Goal: Find contact information: Find contact information

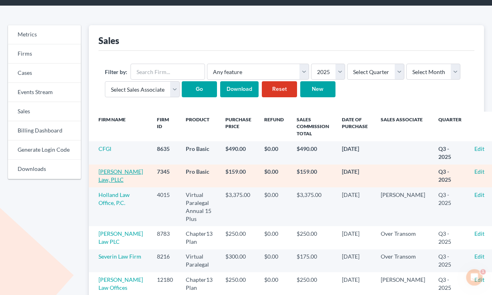
click at [108, 178] on link "[PERSON_NAME] Law, PLLC" at bounding box center [120, 175] width 44 height 15
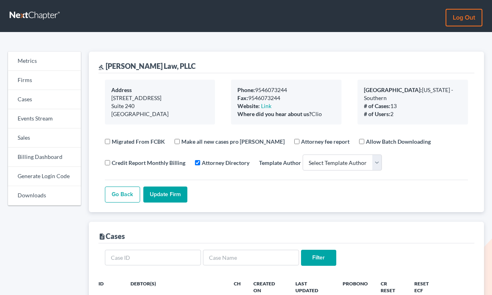
select select
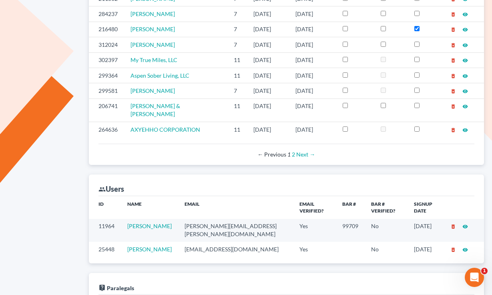
scroll to position [392, 0]
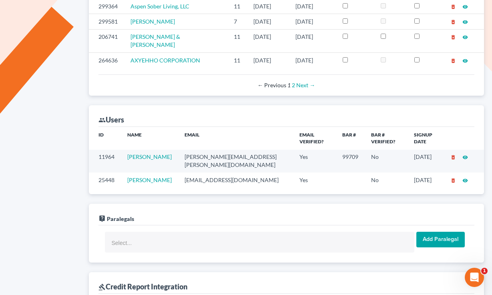
click at [213, 150] on td "stephen@breuer.law" at bounding box center [235, 161] width 115 height 23
copy td "stephen@breuer.law"
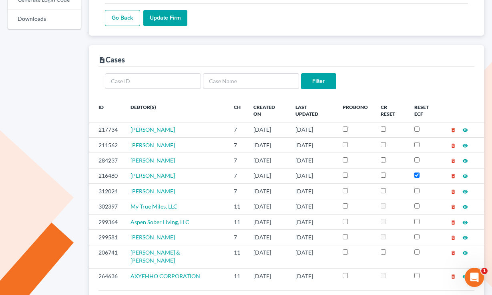
scroll to position [0, 0]
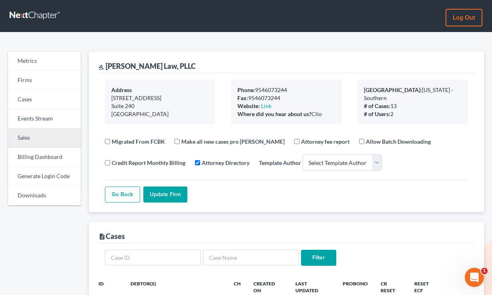
click at [25, 139] on link "Sales" at bounding box center [44, 137] width 73 height 19
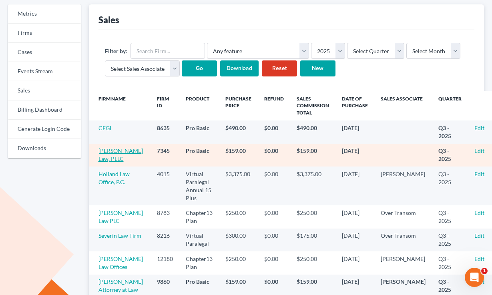
click at [105, 158] on link "[PERSON_NAME] Law, PLLC" at bounding box center [120, 154] width 44 height 15
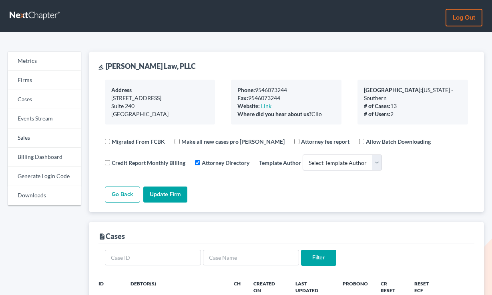
select select
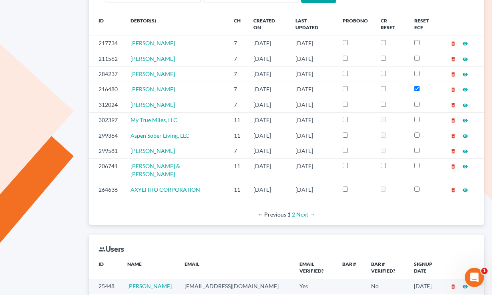
scroll to position [352, 0]
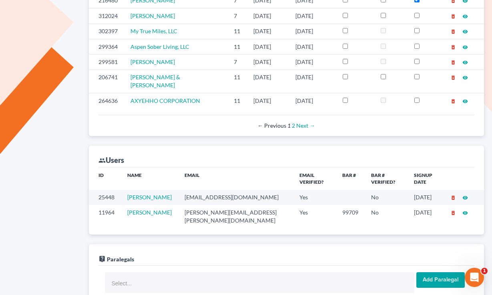
click at [217, 205] on td "stephen@breuer.law" at bounding box center [235, 216] width 115 height 23
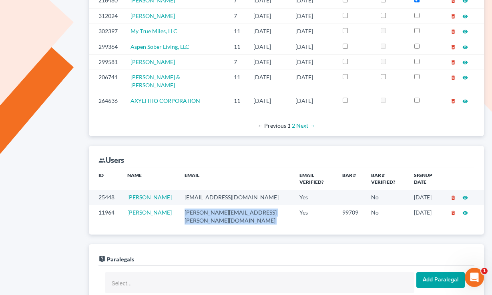
click at [217, 205] on td "stephen@breuer.law" at bounding box center [235, 216] width 115 height 23
copy td "stephen@breuer.law"
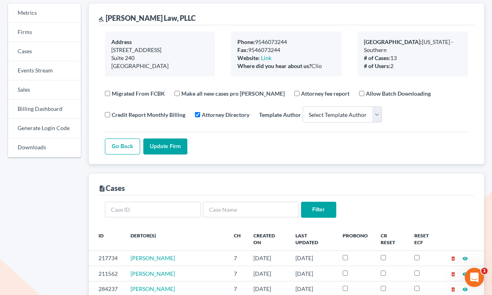
scroll to position [86, 0]
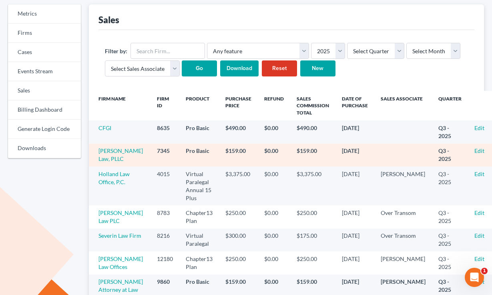
click at [468, 154] on td "Edit" at bounding box center [484, 155] width 32 height 23
click at [474, 153] on link "Edit" at bounding box center [479, 150] width 10 height 7
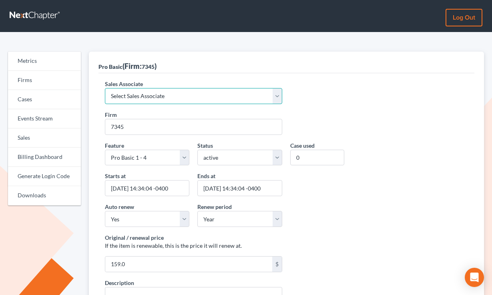
click at [174, 94] on select "Select Sales Associate Alex Seymour Over Transom Tim Shadoan" at bounding box center [194, 96] width 178 height 16
select select "7676"
click at [105, 88] on select "Select Sales Associate Alex Seymour Over Transom Tim Shadoan" at bounding box center [194, 96] width 178 height 16
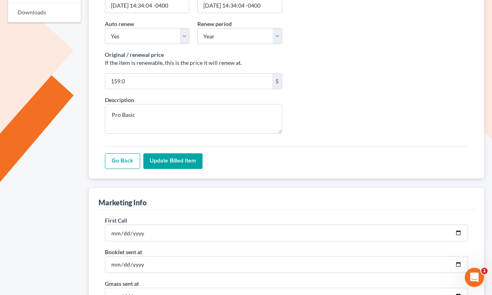
click at [170, 164] on input "Update Billed item" at bounding box center [172, 161] width 59 height 16
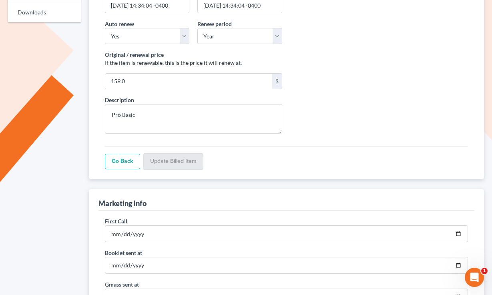
scroll to position [183, 0]
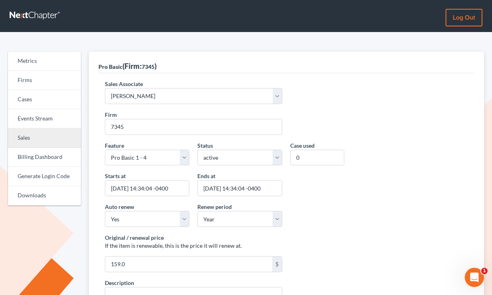
click at [29, 140] on link "Sales" at bounding box center [44, 137] width 73 height 19
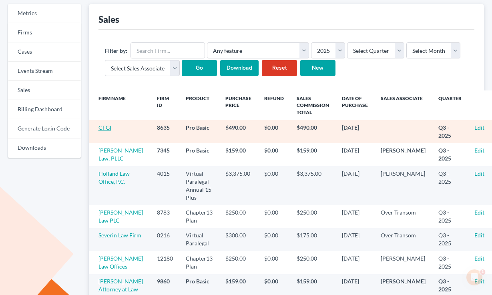
click at [104, 127] on link "CFGI" at bounding box center [104, 127] width 13 height 7
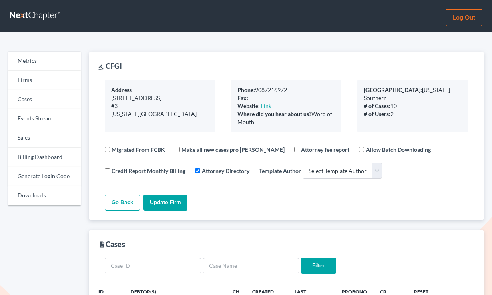
select select
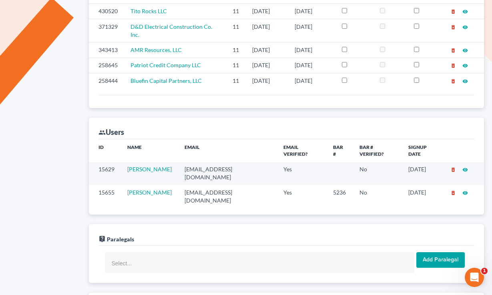
scroll to position [386, 0]
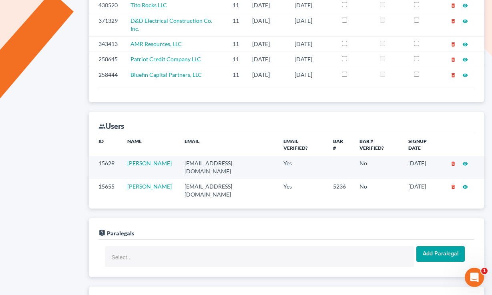
click at [214, 156] on td "snorowitz@cfgi.com" at bounding box center [227, 167] width 99 height 23
copy td "snorowitz@cfgi.com"
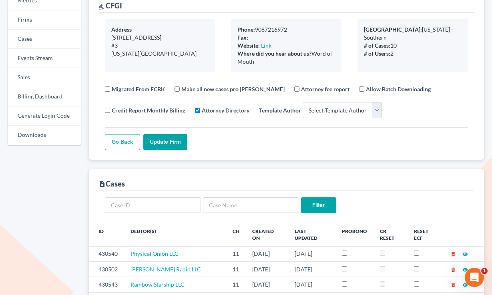
scroll to position [22, 0]
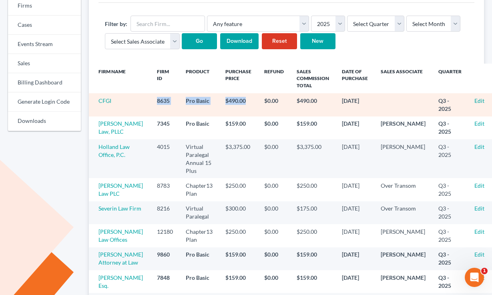
drag, startPoint x: 250, startPoint y: 102, endPoint x: 132, endPoint y: 97, distance: 118.5
click at [132, 97] on tr "CFGI 8635 Pro Basic $490.00 $0.00 $490.00 [DATE] Q3 - 2025 Edit" at bounding box center [294, 104] width 411 height 23
click at [220, 102] on td "$490.00" at bounding box center [238, 104] width 39 height 23
drag, startPoint x: 247, startPoint y: 101, endPoint x: 124, endPoint y: 97, distance: 123.7
click at [123, 97] on tr "CFGI 8635 Pro Basic $490.00 $0.00 $490.00 [DATE] Q3 - 2025 Edit" at bounding box center [294, 104] width 411 height 23
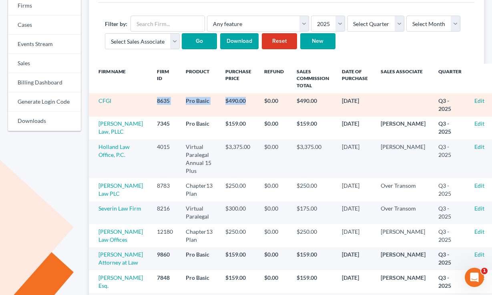
click at [237, 96] on td "$490.00" at bounding box center [238, 104] width 39 height 23
drag, startPoint x: 247, startPoint y: 100, endPoint x: 145, endPoint y: 94, distance: 102.6
click at [145, 94] on tr "CFGI 8635 Pro Basic $490.00 $0.00 $490.00 [DATE] Q3 - 2025 Edit" at bounding box center [294, 104] width 411 height 23
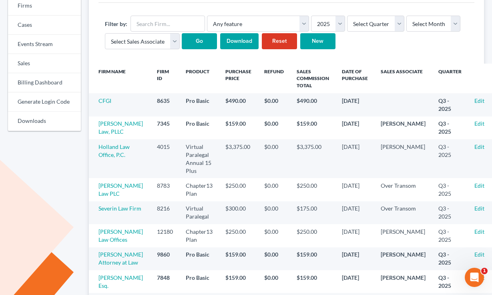
click at [290, 92] on th "Sales Commission Total" at bounding box center [312, 79] width 45 height 30
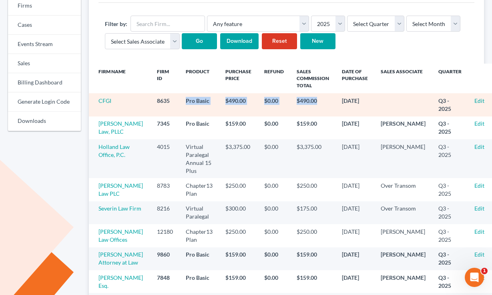
drag, startPoint x: 324, startPoint y: 104, endPoint x: 161, endPoint y: 99, distance: 162.9
click at [161, 99] on tr "CFGI 8635 Pro Basic $490.00 $0.00 $490.00 [DATE] Q3 - 2025 Edit" at bounding box center [294, 104] width 411 height 23
click at [161, 99] on td "8635" at bounding box center [164, 104] width 29 height 23
drag, startPoint x: 312, startPoint y: 100, endPoint x: 144, endPoint y: 97, distance: 167.2
click at [144, 97] on tr "CFGI 8635 Pro Basic $490.00 $0.00 $490.00 [DATE] Q3 - 2025 Edit" at bounding box center [294, 104] width 411 height 23
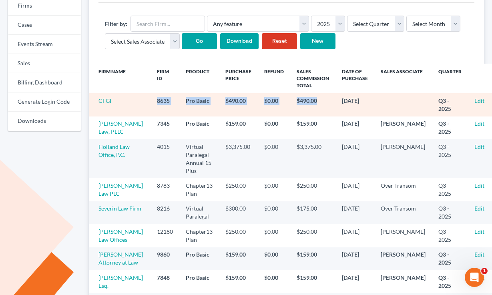
click at [150, 97] on td "8635" at bounding box center [164, 104] width 29 height 23
drag, startPoint x: 369, startPoint y: 100, endPoint x: 141, endPoint y: 98, distance: 227.6
click at [141, 98] on tr "CFGI 8635 Pro Basic $490.00 $0.00 $490.00 [DATE] Q3 - 2025 Edit" at bounding box center [294, 104] width 411 height 23
click at [150, 98] on td "8635" at bounding box center [164, 104] width 29 height 23
drag, startPoint x: 376, startPoint y: 104, endPoint x: 127, endPoint y: 97, distance: 249.3
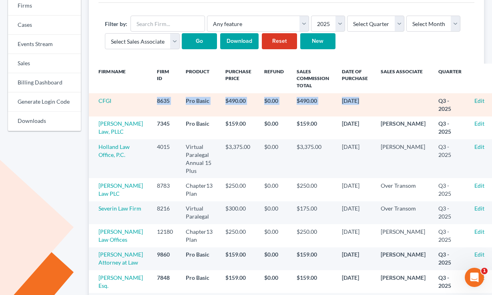
click at [127, 97] on tr "CFGI 8635 Pro Basic $490.00 $0.00 $490.00 [DATE] Q3 - 2025 Edit" at bounding box center [294, 104] width 411 height 23
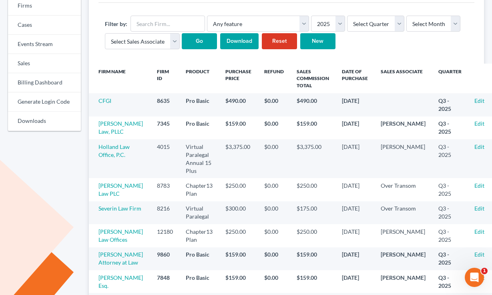
click at [260, 87] on th "Refund" at bounding box center [274, 79] width 32 height 30
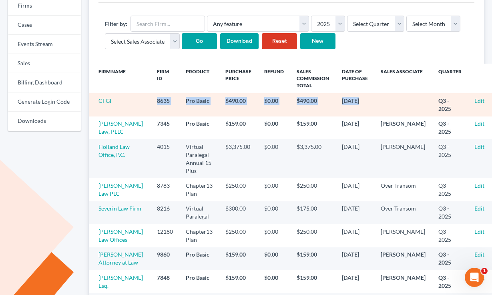
drag, startPoint x: 378, startPoint y: 104, endPoint x: 164, endPoint y: 96, distance: 215.0
click at [164, 96] on tr "CFGI 8635 Pro Basic $490.00 $0.00 $490.00 [DATE] Q3 - 2025 Edit" at bounding box center [294, 104] width 411 height 23
click at [390, 108] on td at bounding box center [403, 104] width 58 height 23
click at [109, 102] on link "CFGI" at bounding box center [104, 100] width 13 height 7
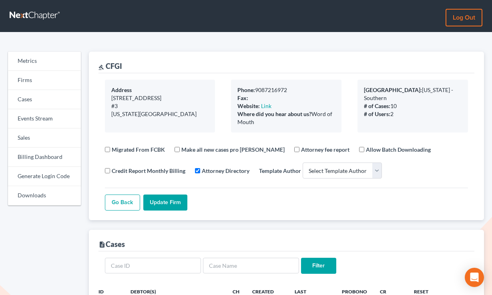
select select
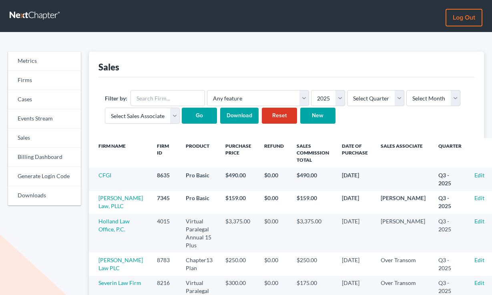
scroll to position [74, 0]
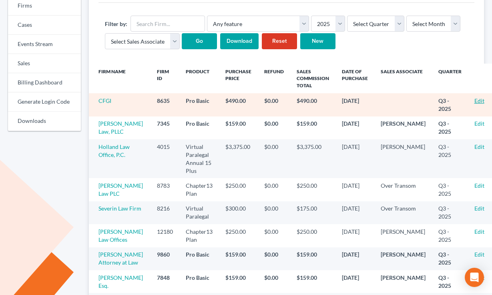
click at [474, 100] on link "Edit" at bounding box center [479, 100] width 10 height 7
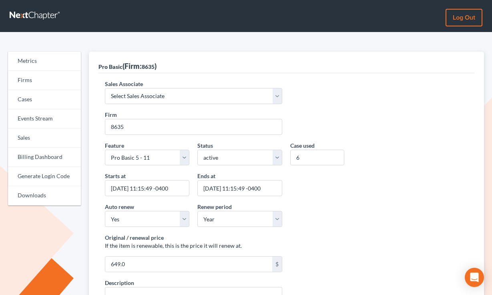
click at [147, 83] on div "Sales Associate Select Sales Associate [PERSON_NAME] Over Transom [PERSON_NAME]" at bounding box center [194, 92] width 186 height 24
click at [140, 98] on select "Select Sales Associate Alex Seymour Over Transom Tim Shadoan" at bounding box center [194, 96] width 178 height 16
select select "7676"
click at [105, 88] on select "Select Sales Associate Alex Seymour Over Transom Tim Shadoan" at bounding box center [194, 96] width 178 height 16
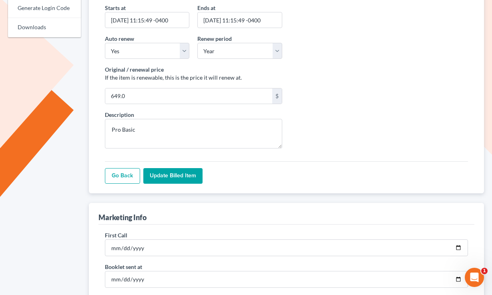
click at [174, 179] on input "Update Billed item" at bounding box center [172, 176] width 59 height 16
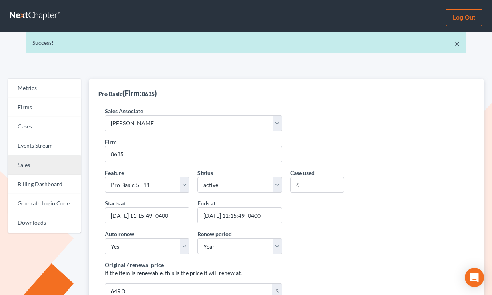
click at [39, 164] on link "Sales" at bounding box center [44, 165] width 73 height 19
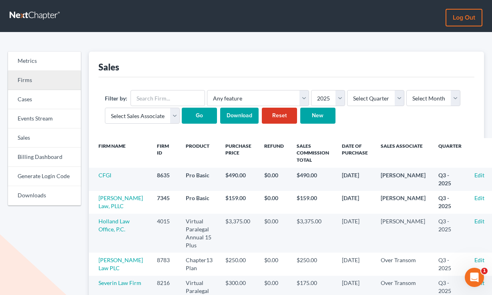
click at [26, 71] on link "Firms" at bounding box center [44, 80] width 73 height 19
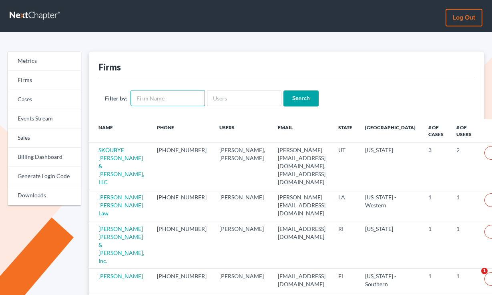
click at [172, 98] on input "text" at bounding box center [167, 98] width 74 height 16
paste input "[PERSON_NAME] Attorney At Law"
type input "[PERSON_NAME] Attorney At Law"
click at [283, 90] on input "Search" at bounding box center [300, 98] width 35 height 16
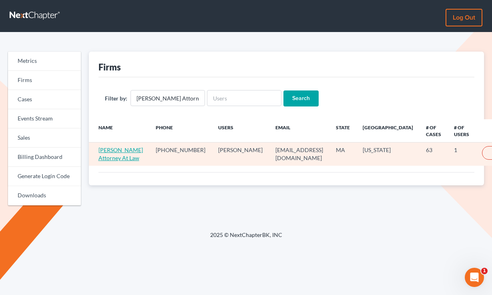
click at [108, 158] on link "[PERSON_NAME] Attorney At Law" at bounding box center [120, 153] width 44 height 15
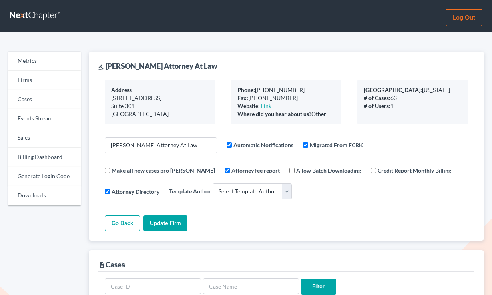
select select
click at [39, 160] on link "Billing Dashboard" at bounding box center [44, 157] width 73 height 19
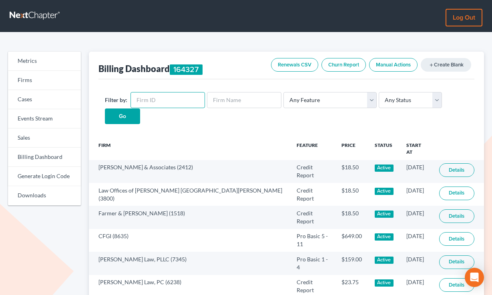
click at [162, 102] on input "text" at bounding box center [167, 100] width 74 height 16
paste input "4508"
type input "4508"
click at [105, 108] on input "Go" at bounding box center [122, 116] width 35 height 16
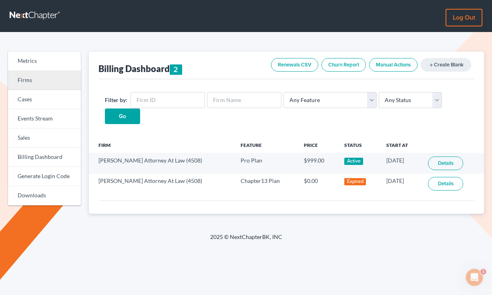
click at [29, 80] on link "Firms" at bounding box center [44, 80] width 73 height 19
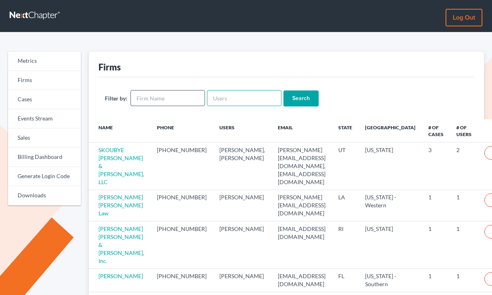
click at [221, 97] on input "text" at bounding box center [244, 98] width 74 height 16
click at [164, 98] on input "text" at bounding box center [167, 98] width 74 height 16
paste input "[EMAIL_ADDRESS][PERSON_NAME][DOMAIN_NAME]"
click at [164, 98] on input "[EMAIL_ADDRESS][PERSON_NAME][DOMAIN_NAME]" at bounding box center [167, 98] width 74 height 16
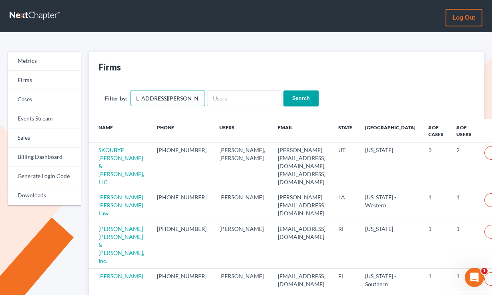
click at [164, 98] on input "[EMAIL_ADDRESS][PERSON_NAME][DOMAIN_NAME]" at bounding box center [167, 98] width 74 height 16
type input "[EMAIL_ADDRESS][PERSON_NAME][DOMAIN_NAME]"
paste input "[EMAIL_ADDRESS][PERSON_NAME][DOMAIN_NAME]"
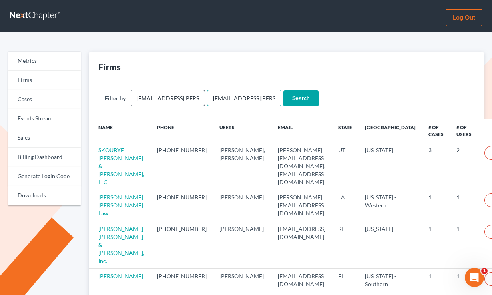
scroll to position [0, 16]
type input "[EMAIL_ADDRESS][PERSON_NAME][DOMAIN_NAME]"
click at [164, 98] on input "[EMAIL_ADDRESS][PERSON_NAME][DOMAIN_NAME]" at bounding box center [167, 98] width 74 height 16
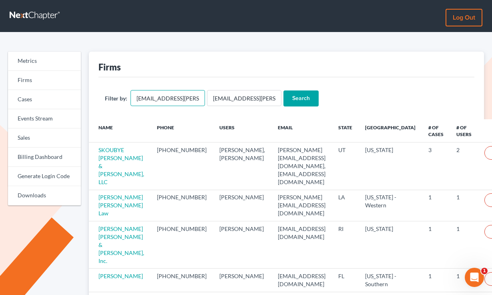
click at [164, 98] on input "[EMAIL_ADDRESS][PERSON_NAME][DOMAIN_NAME]" at bounding box center [167, 98] width 74 height 16
click at [283, 90] on input "Search" at bounding box center [300, 98] width 35 height 16
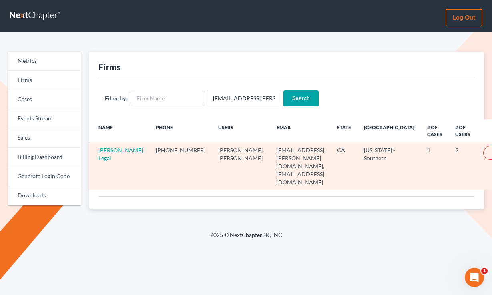
drag, startPoint x: 191, startPoint y: 167, endPoint x: 152, endPoint y: 152, distance: 41.5
click at [152, 152] on tr "[PERSON_NAME] Legal [PHONE_NUMBER] [PERSON_NAME], [PERSON_NAME] [EMAIL_ADDRESS]…" at bounding box center [311, 165] width 445 height 47
click at [152, 152] on td "[PHONE_NUMBER]" at bounding box center [180, 165] width 62 height 47
click at [104, 156] on link "[PERSON_NAME] Legal" at bounding box center [120, 153] width 44 height 15
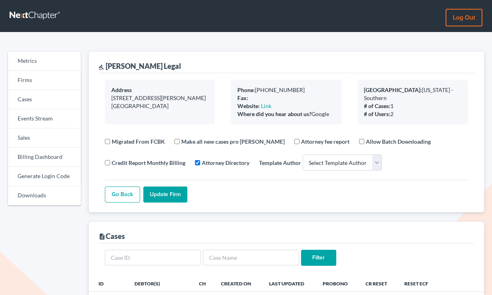
select select
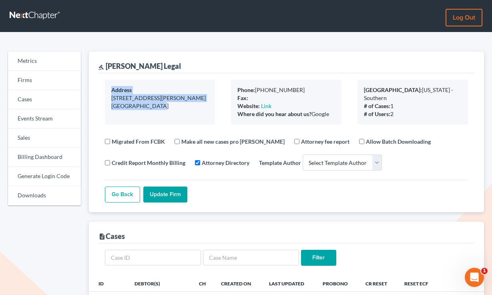
drag, startPoint x: 137, startPoint y: 108, endPoint x: 112, endPoint y: 83, distance: 35.1
click at [112, 83] on div "Address [STREET_ADDRESS][PERSON_NAME]" at bounding box center [160, 102] width 110 height 45
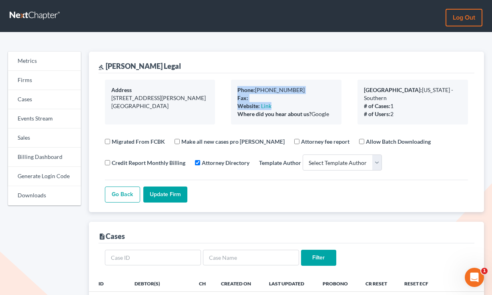
drag, startPoint x: 279, startPoint y: 109, endPoint x: 238, endPoint y: 90, distance: 45.7
click at [238, 90] on div "Phone: [PHONE_NUMBER] Fax: Website: Link Where did you hear about us? Google" at bounding box center [286, 102] width 110 height 45
click at [238, 90] on b "Phone:" at bounding box center [246, 89] width 18 height 7
drag, startPoint x: 466, startPoint y: 24, endPoint x: 462, endPoint y: 23, distance: 4.1
click at [466, 24] on link "Log out" at bounding box center [463, 18] width 37 height 18
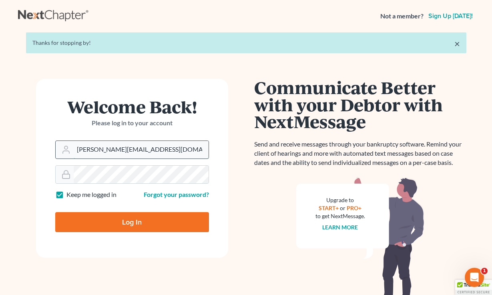
click at [149, 156] on input "tim@nextchapterbk.com" at bounding box center [141, 150] width 135 height 18
click at [143, 147] on input "tim@nextchapterbk.com" at bounding box center [141, 150] width 135 height 18
type input "qa@nextchapterbk.com"
click at [149, 221] on input "Log In" at bounding box center [132, 222] width 154 height 20
type input "Thinking..."
